Goal: Information Seeking & Learning: Learn about a topic

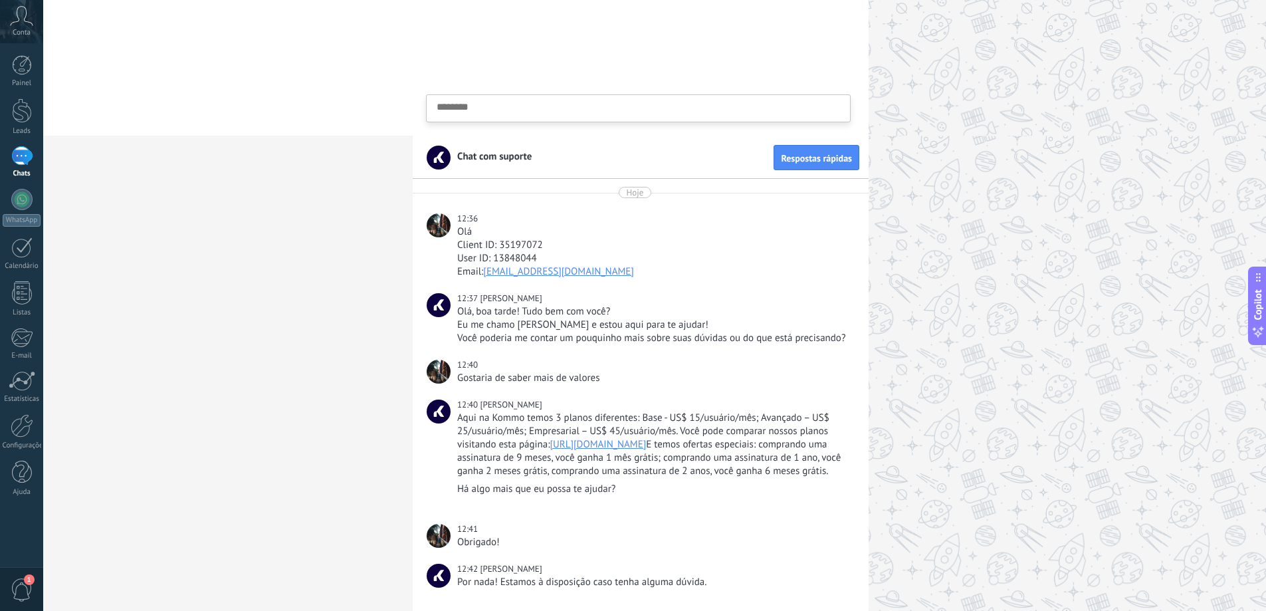
scroll to position [212, 0]
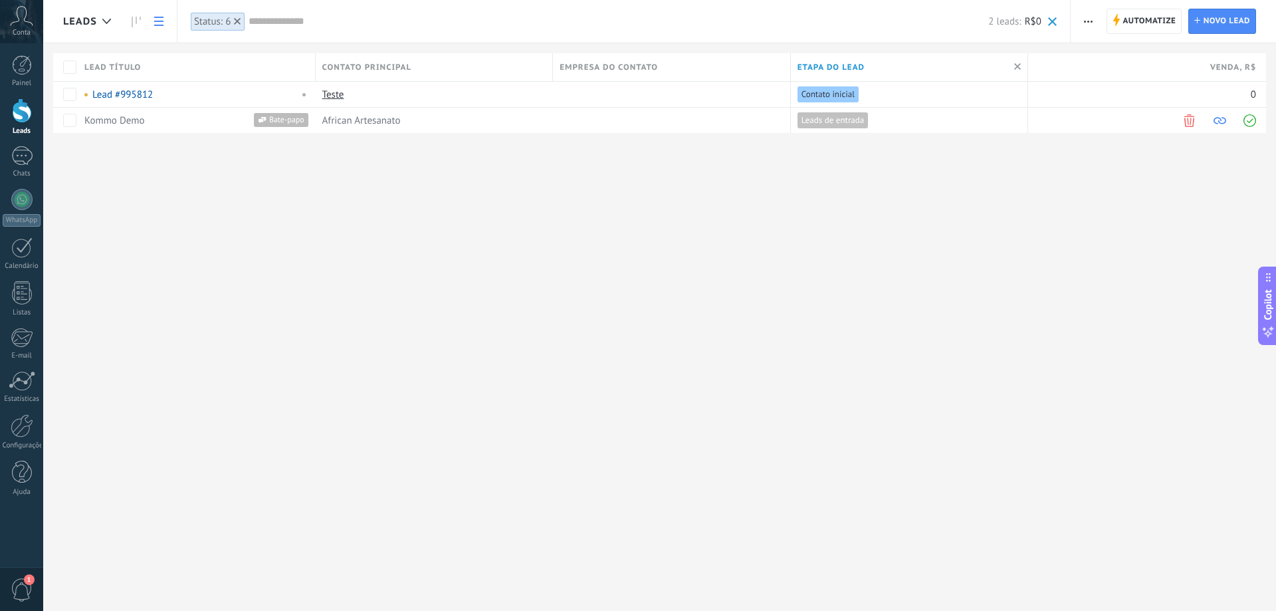
click at [1095, 19] on button "button" at bounding box center [1088, 21] width 19 height 25
click at [26, 590] on span "1" at bounding box center [22, 589] width 23 height 23
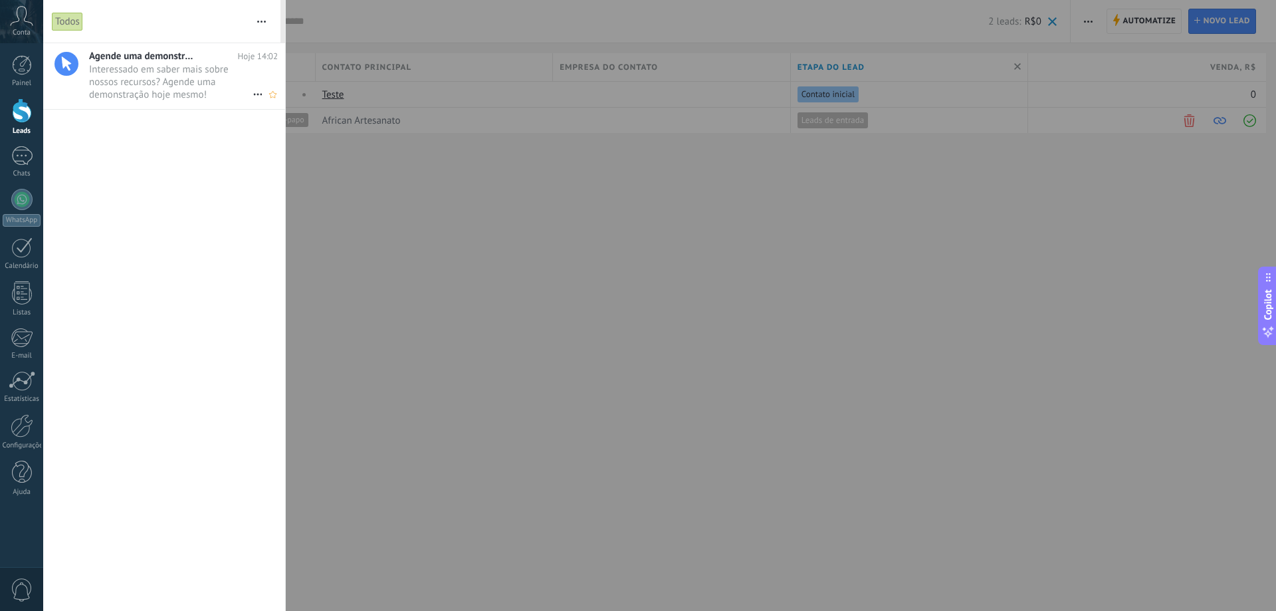
click at [187, 82] on span "Interessado em saber mais sobre nossos recursos? Agende uma demonstração hoje m…" at bounding box center [171, 81] width 164 height 37
